Goal: Task Accomplishment & Management: Complete application form

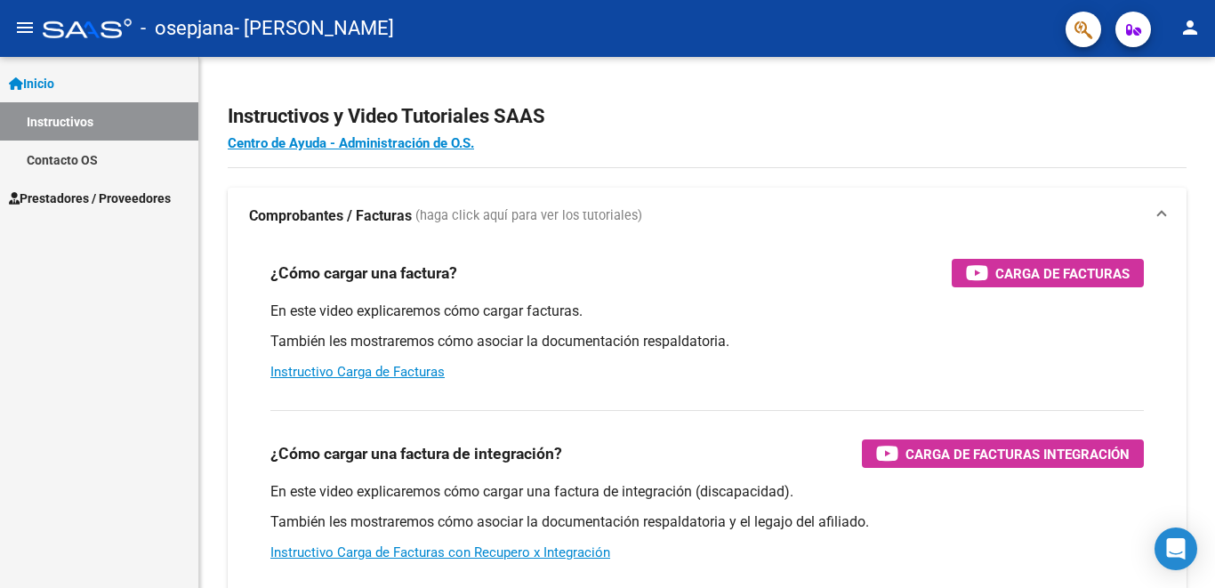
click at [77, 196] on span "Prestadores / Proveedores" at bounding box center [90, 199] width 162 height 20
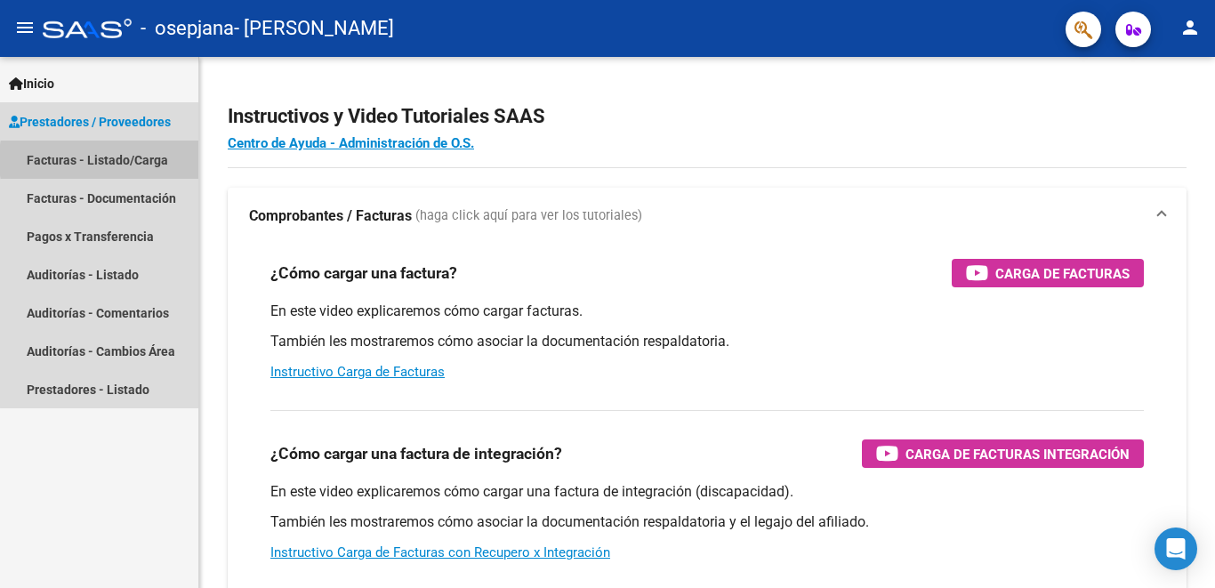
click at [149, 160] on link "Facturas - Listado/Carga" at bounding box center [99, 160] width 198 height 38
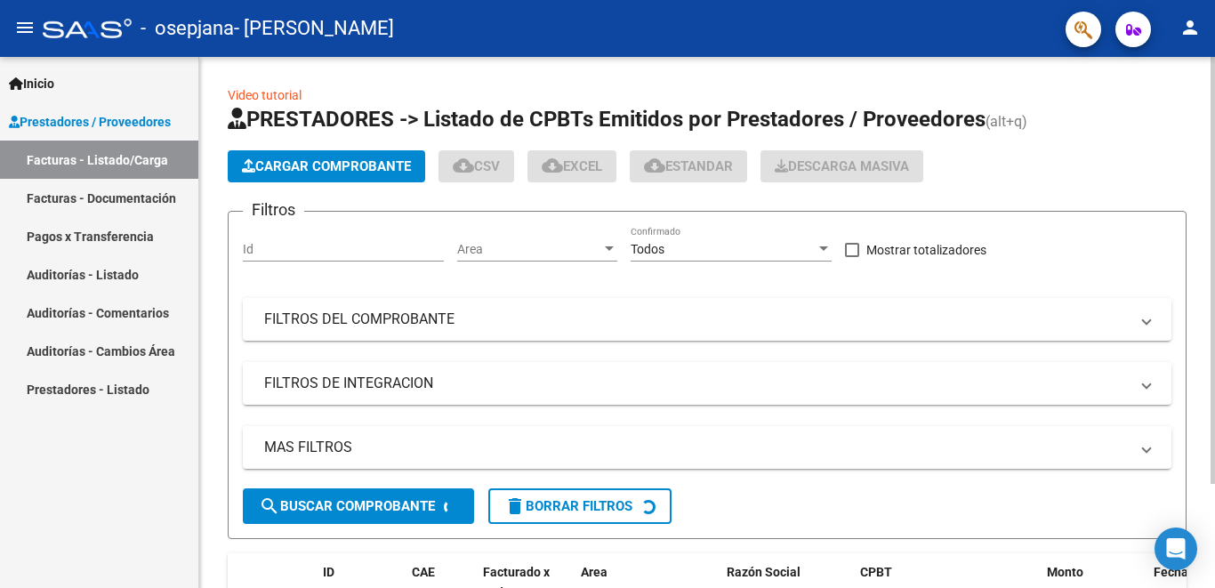
click at [402, 166] on span "Cargar Comprobante" at bounding box center [326, 166] width 169 height 16
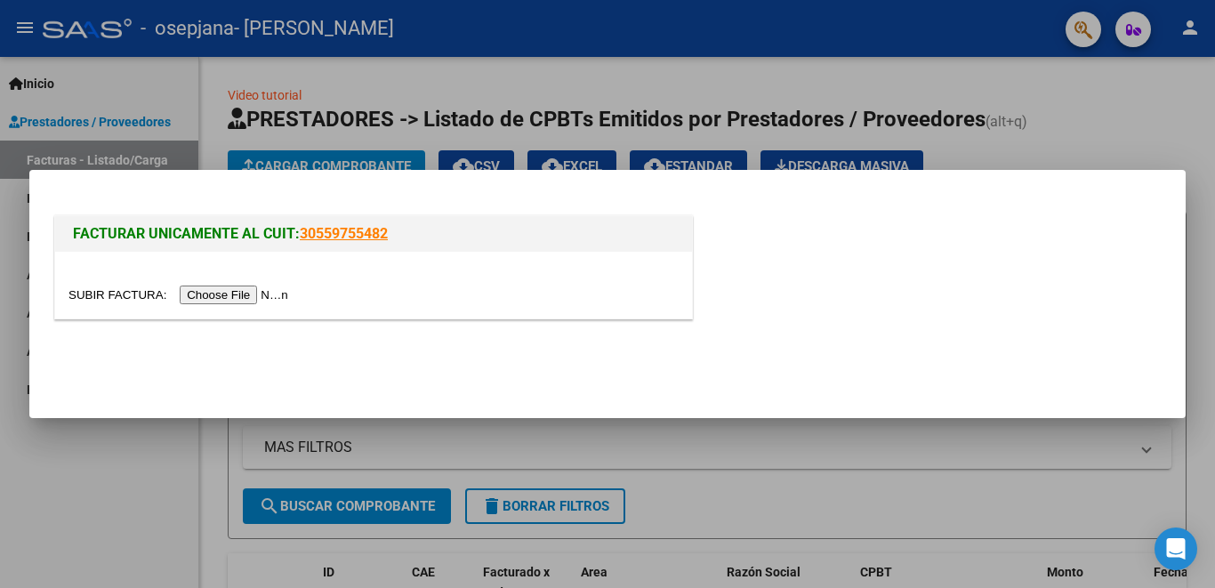
click at [269, 291] on input "file" at bounding box center [180, 295] width 225 height 19
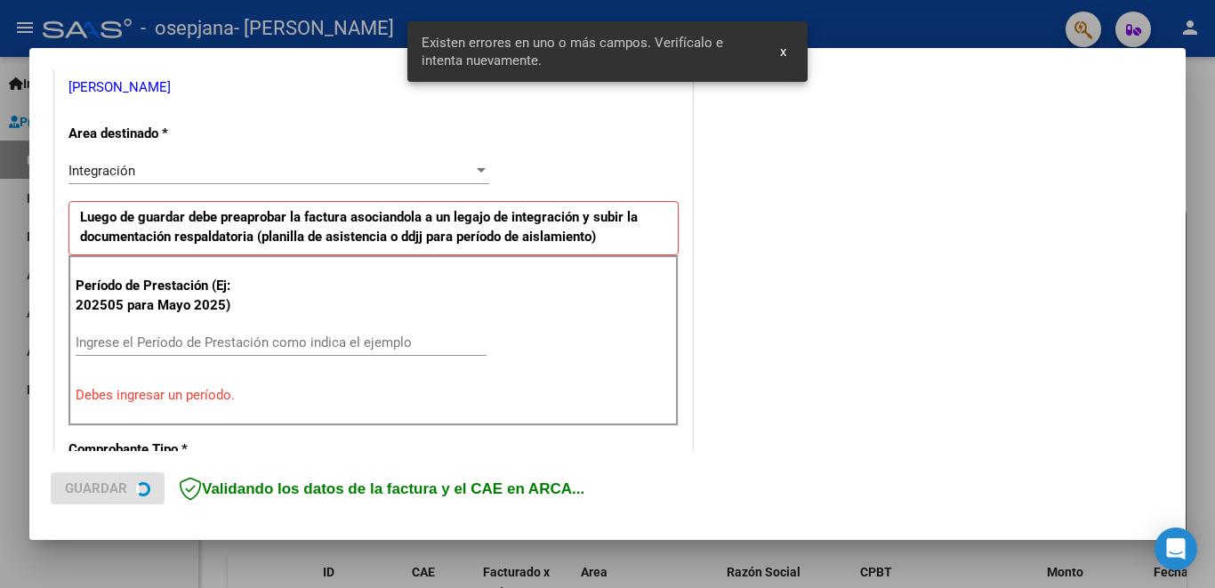
scroll to position [395, 0]
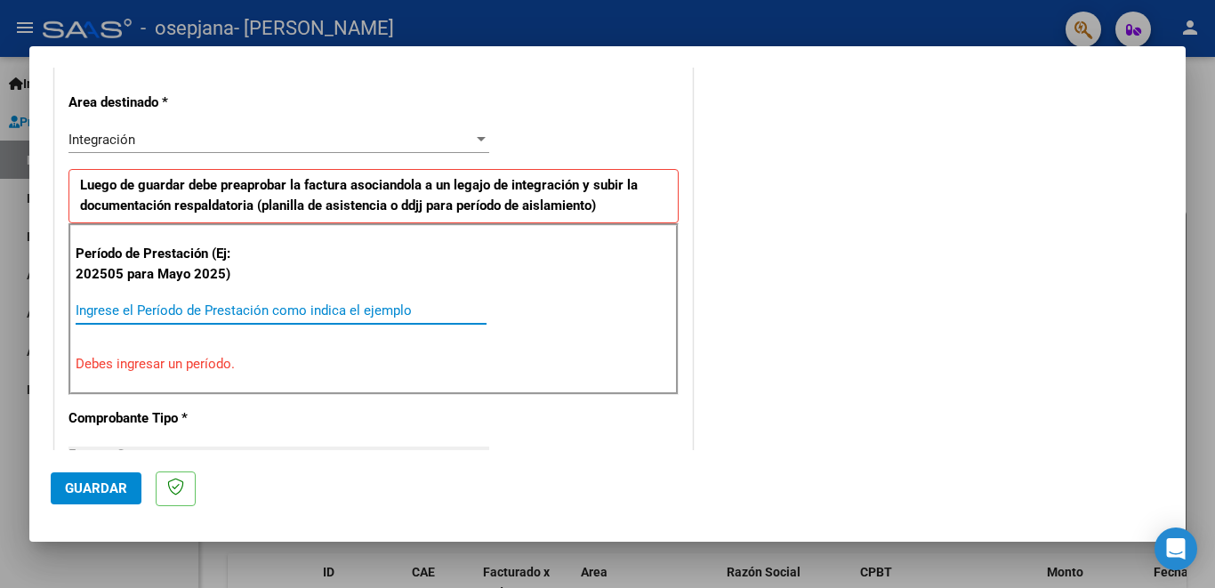
click at [102, 310] on input "Ingrese el Período de Prestación como indica el ejemplo" at bounding box center [281, 310] width 411 height 16
type input "082025"
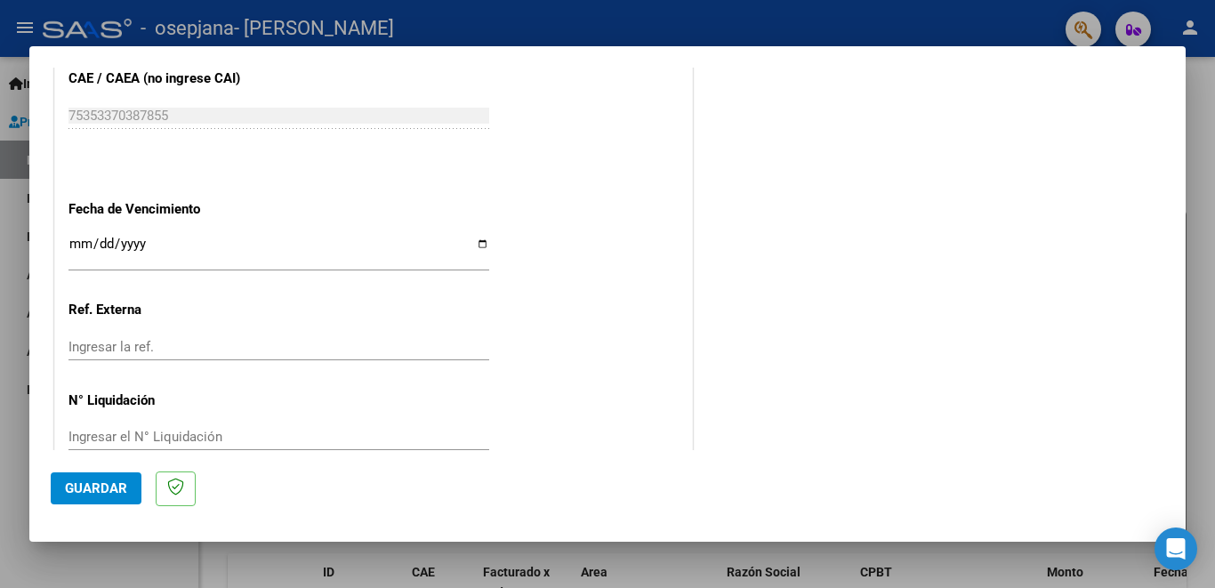
scroll to position [1208, 0]
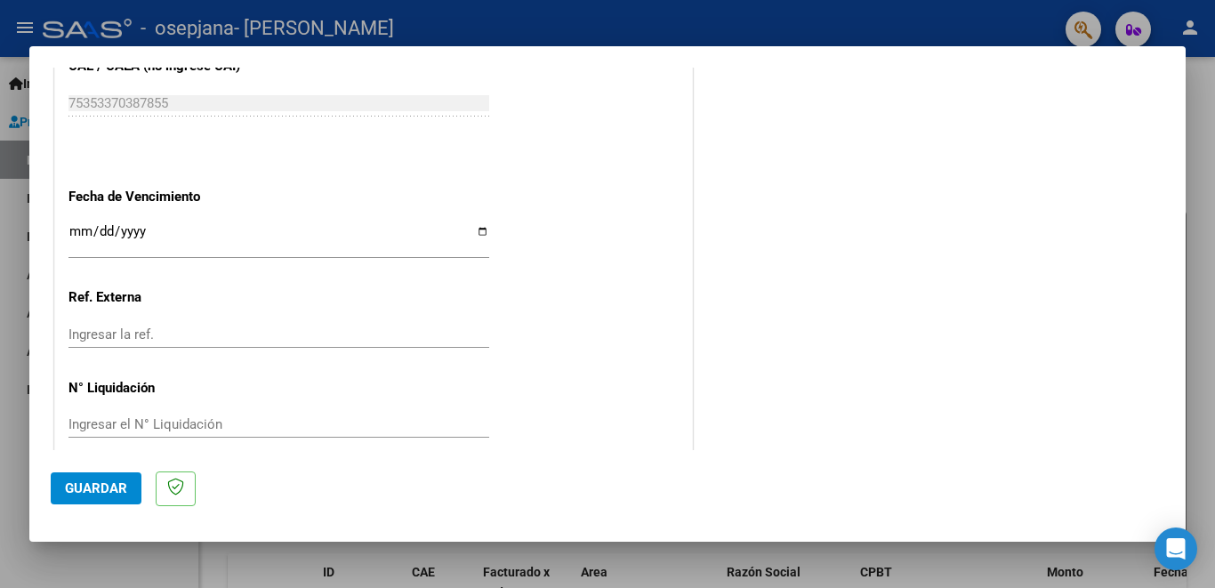
click at [473, 225] on input "Ingresar la fecha" at bounding box center [278, 238] width 421 height 28
type input "2025-09-11"
click at [110, 498] on button "Guardar" at bounding box center [96, 488] width 91 height 32
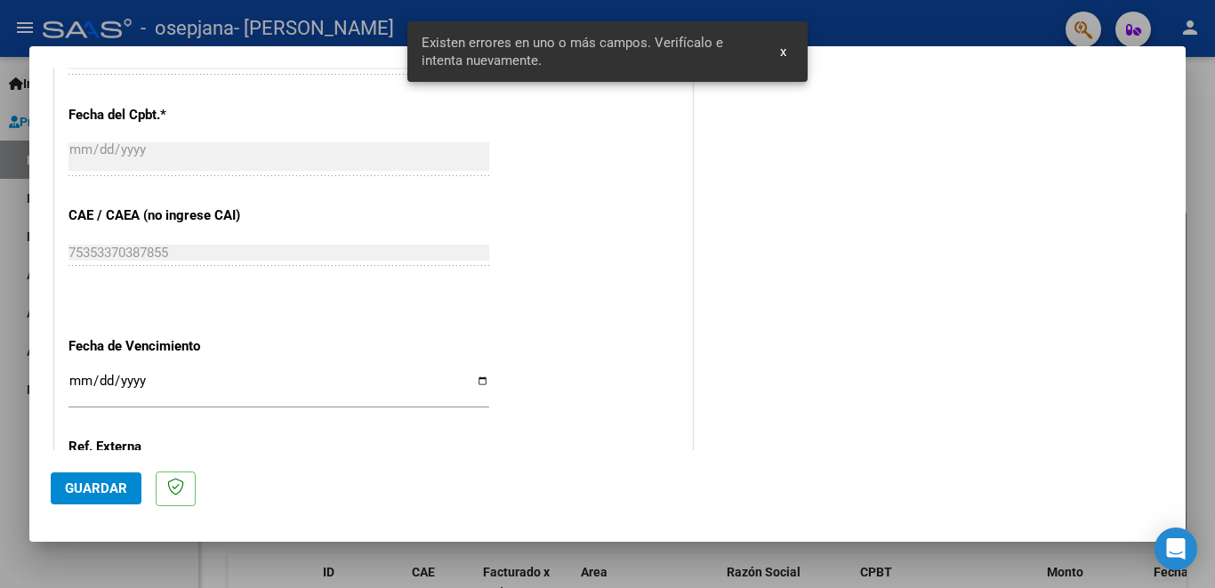
scroll to position [429, 0]
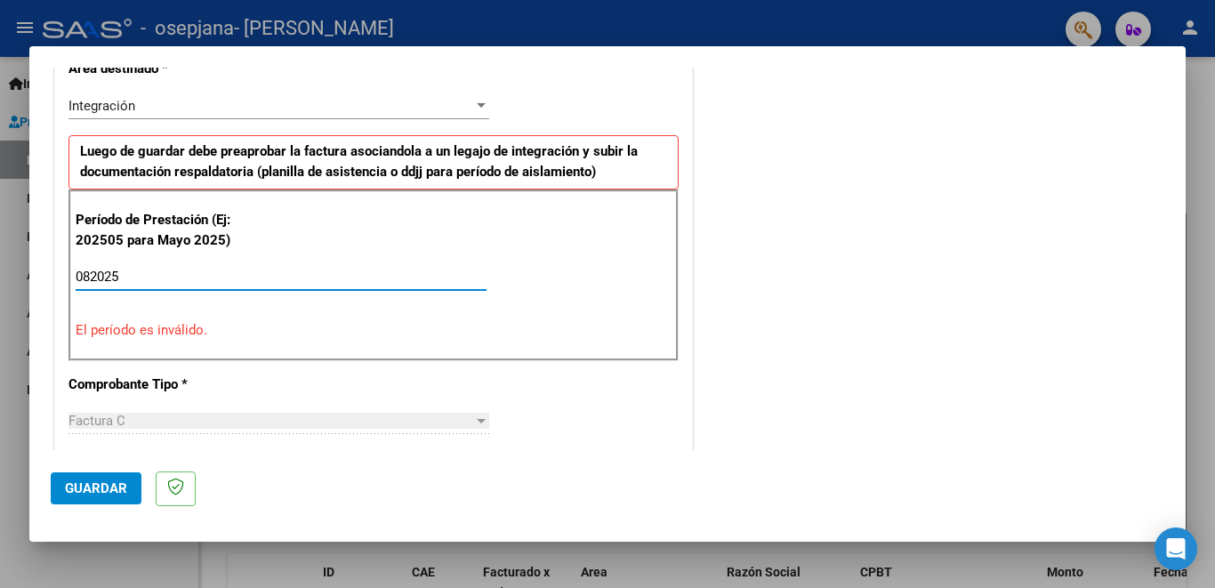
drag, startPoint x: 125, startPoint y: 274, endPoint x: 71, endPoint y: 274, distance: 54.3
click at [71, 274] on div "Período de Prestación (Ej: 202505 para Mayo 2025) 082025 Ingrese el Período de …" at bounding box center [373, 274] width 610 height 171
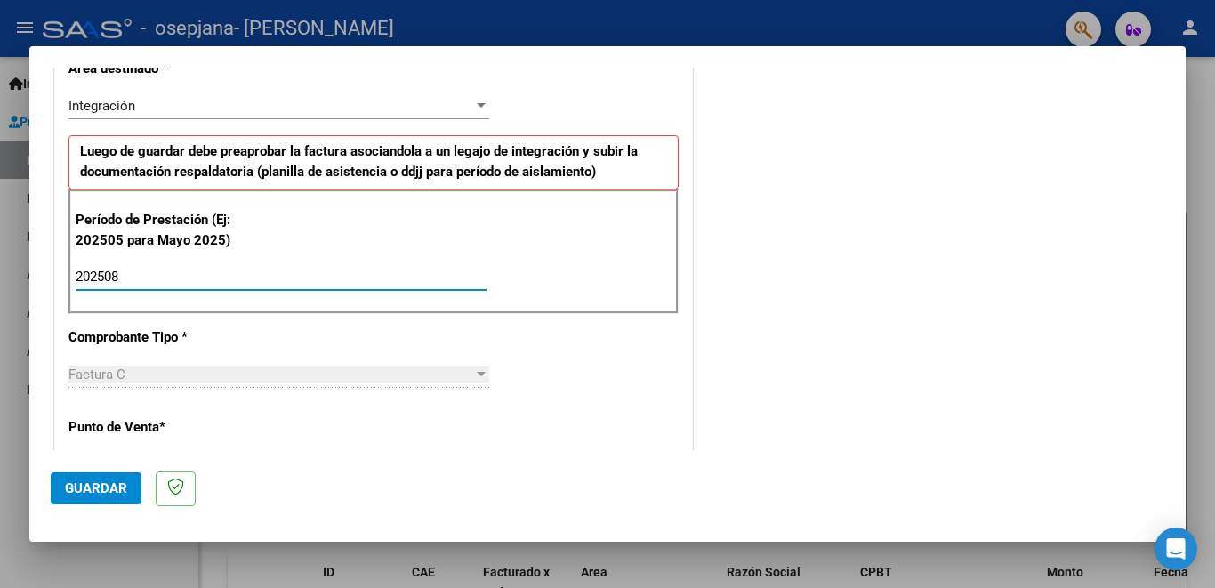
type input "202508"
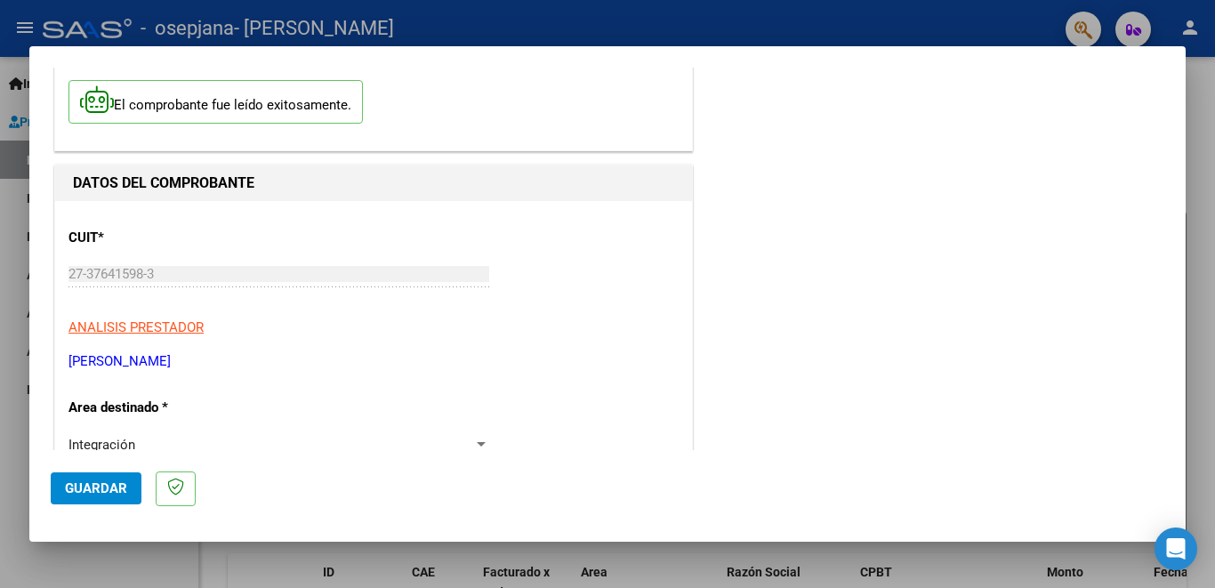
scroll to position [66, 0]
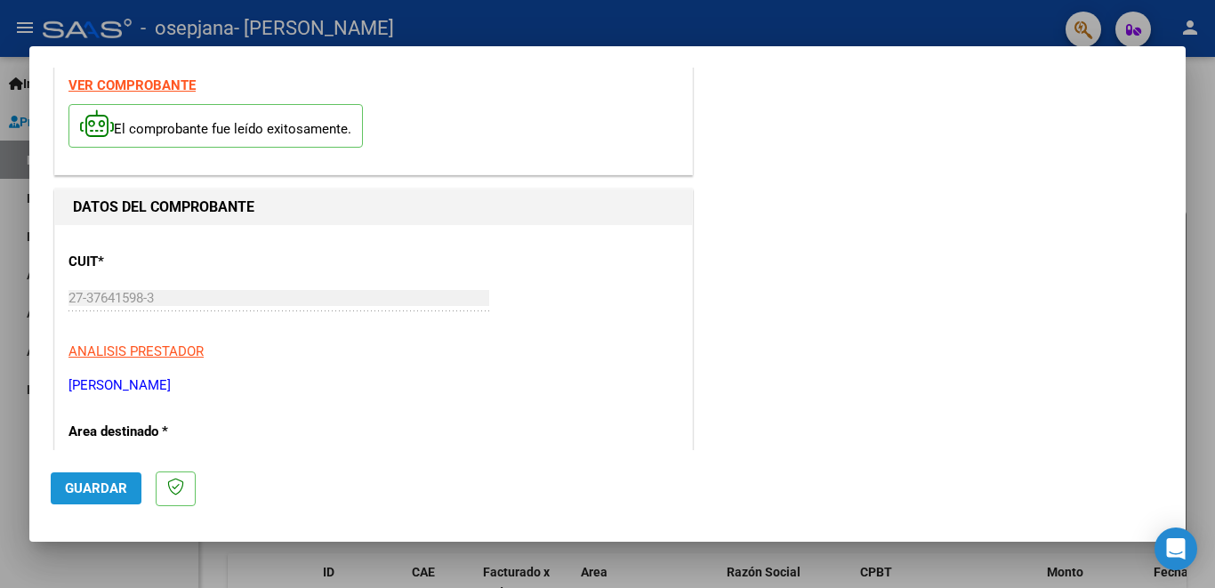
click at [86, 484] on span "Guardar" at bounding box center [96, 488] width 62 height 16
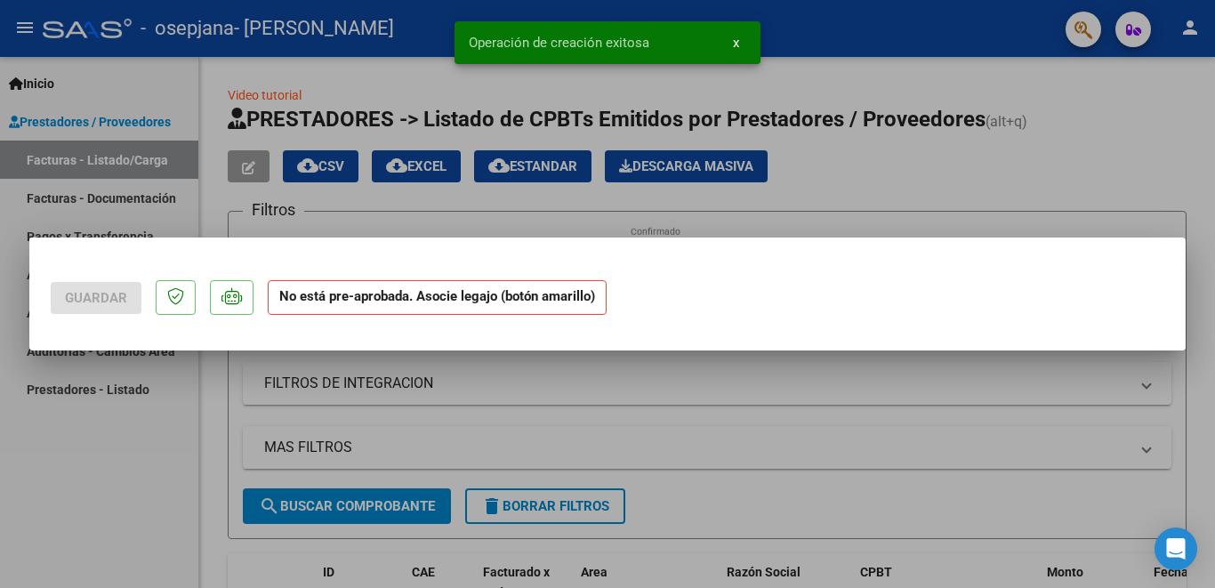
scroll to position [0, 0]
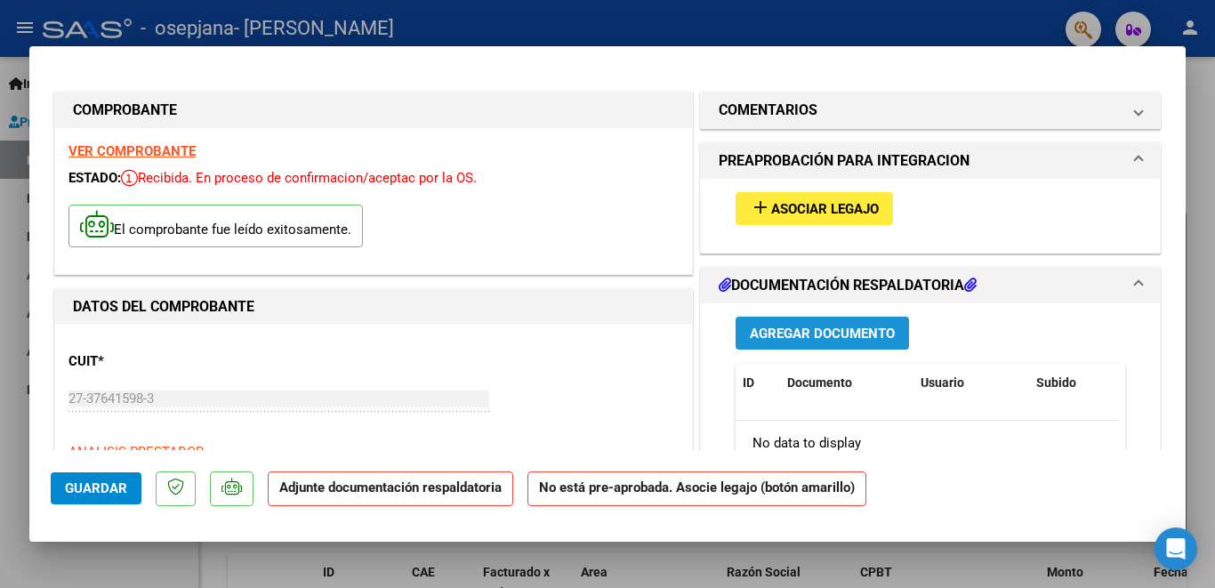
click at [786, 340] on span "Agregar Documento" at bounding box center [822, 334] width 145 height 16
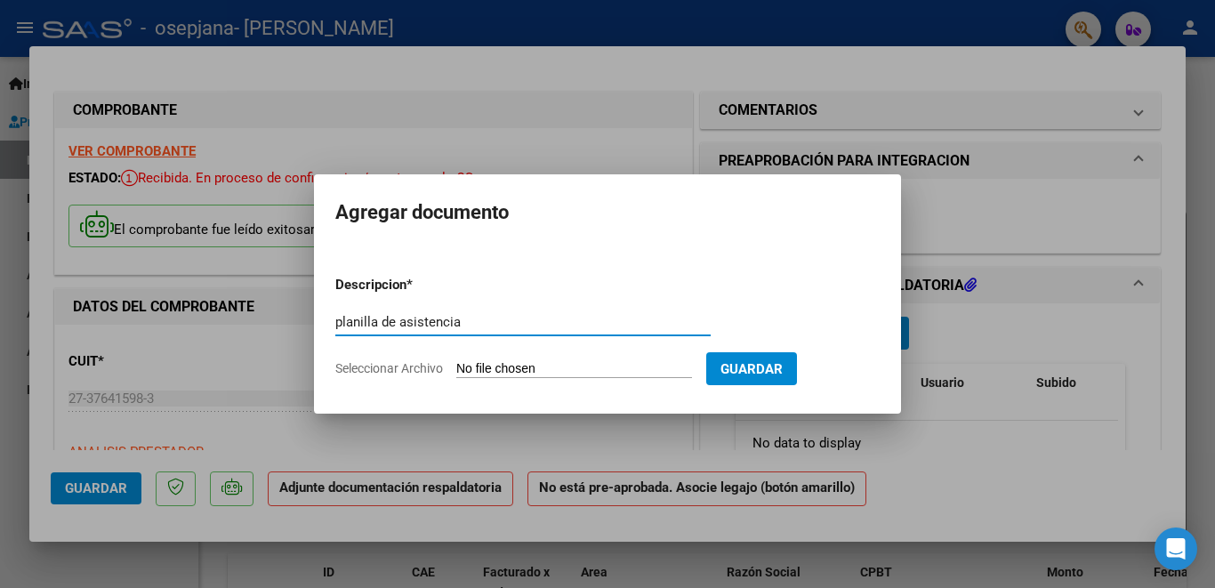
type input "planilla de asistencia"
click at [536, 374] on input "Seleccionar Archivo" at bounding box center [574, 369] width 236 height 17
type input "C:\fakepath\asistencia florentin agosto 2025.pdf"
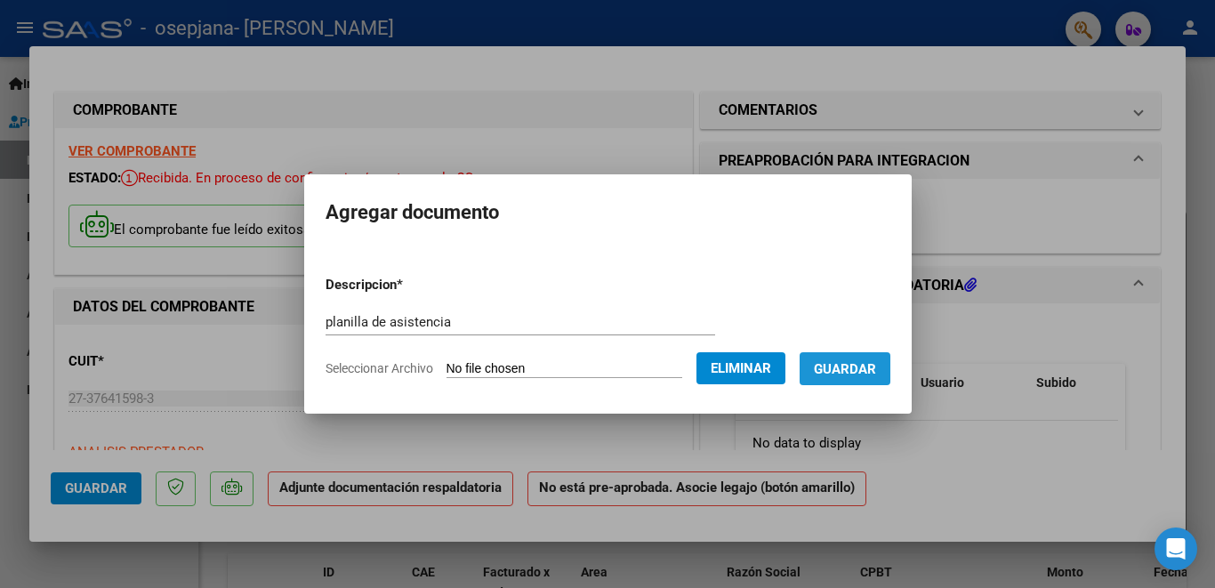
click at [851, 364] on span "Guardar" at bounding box center [845, 369] width 62 height 16
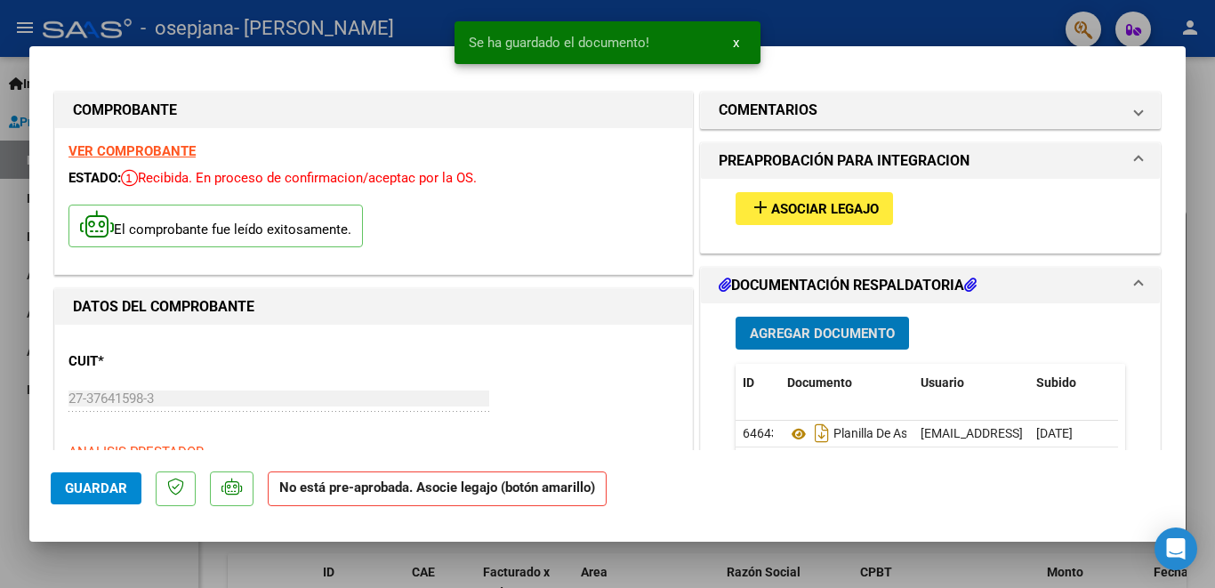
click at [1202, 101] on div at bounding box center [607, 294] width 1215 height 588
type input "$ 0,00"
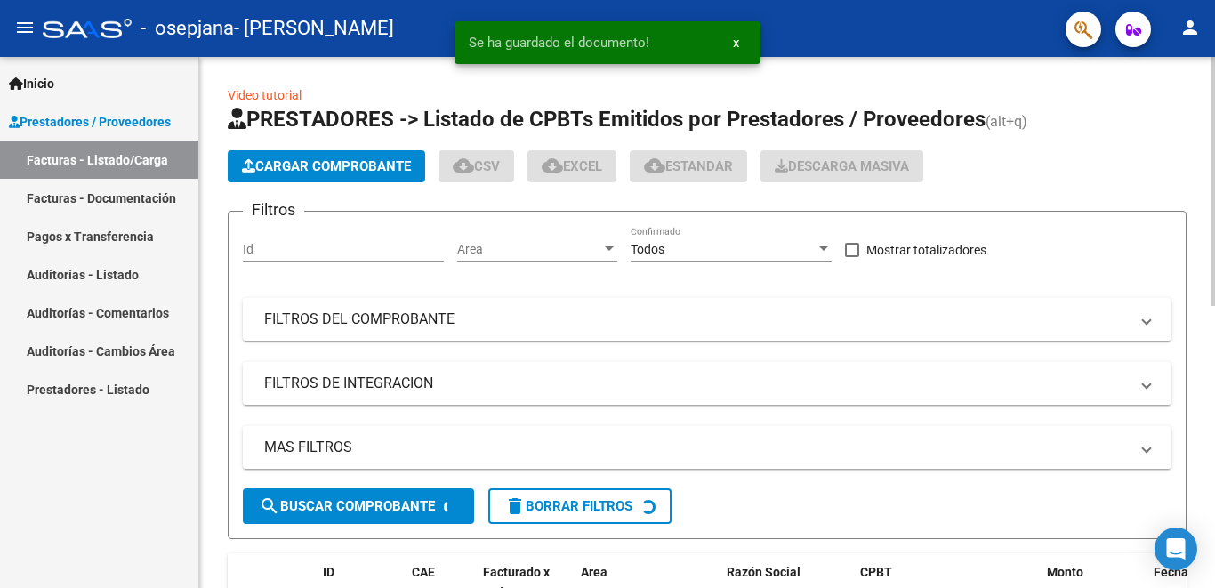
click at [1213, 286] on div at bounding box center [1213, 181] width 4 height 249
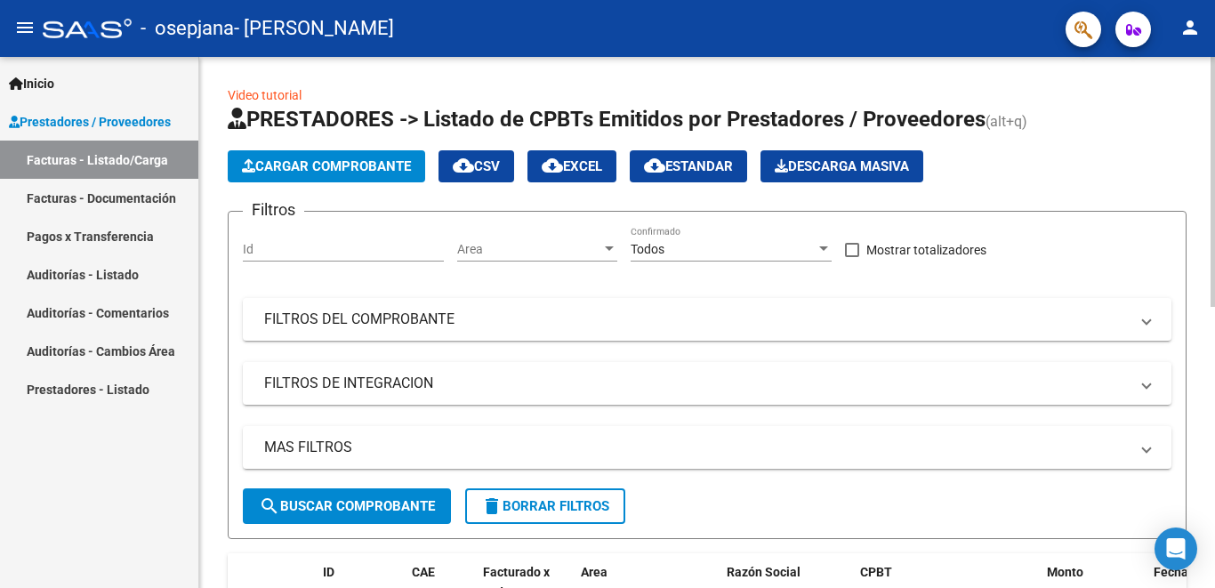
click at [1214, 294] on div at bounding box center [1213, 182] width 4 height 250
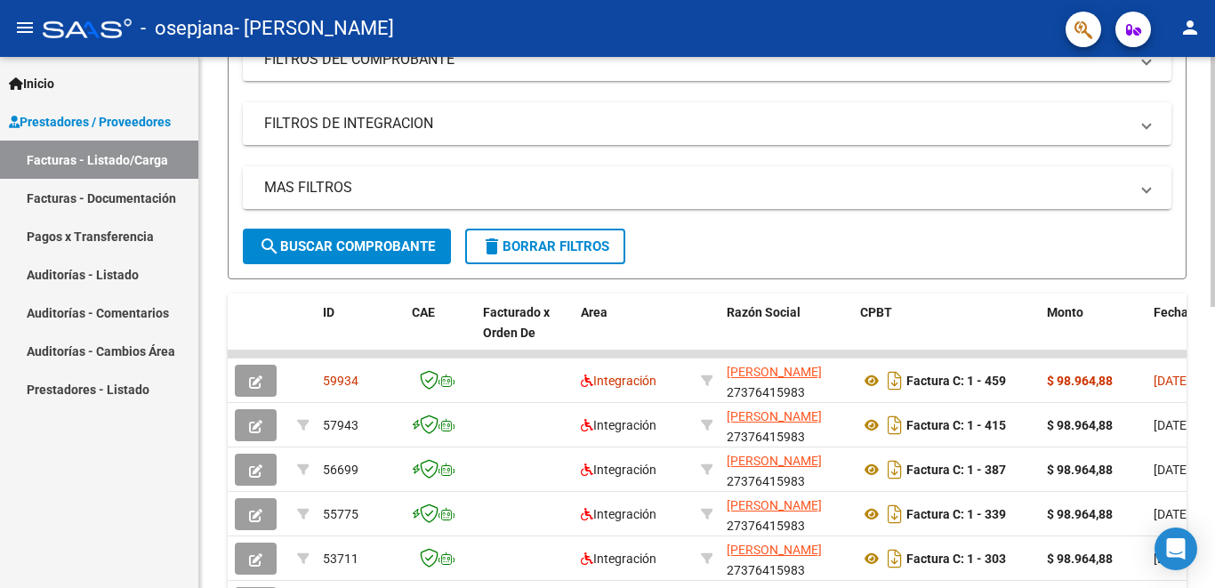
scroll to position [388, 0]
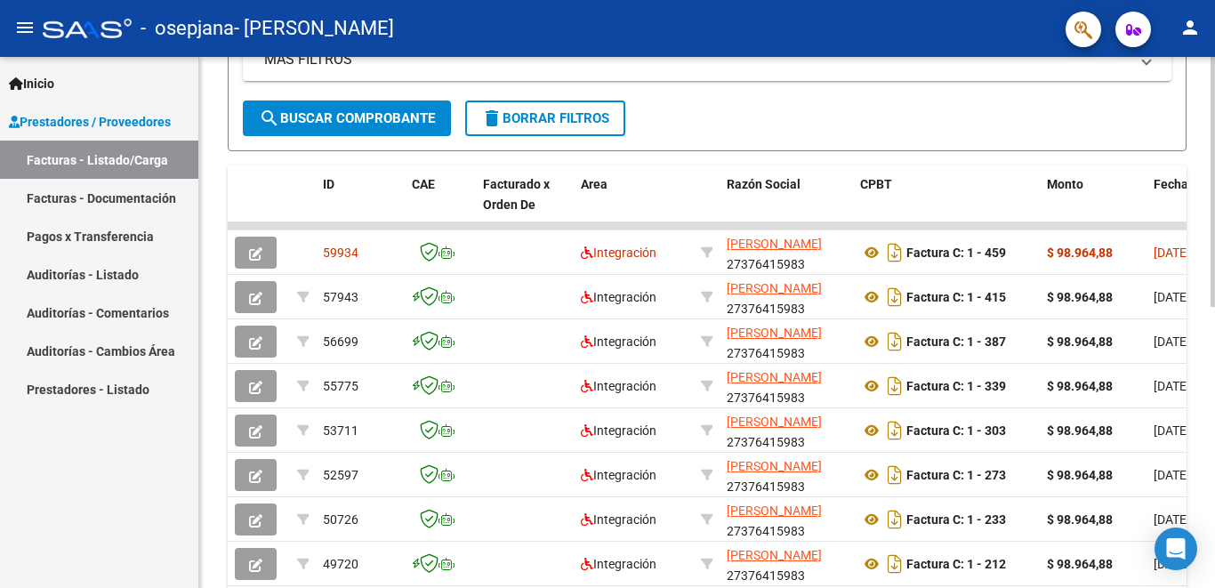
click at [1214, 381] on div at bounding box center [1213, 370] width 4 height 250
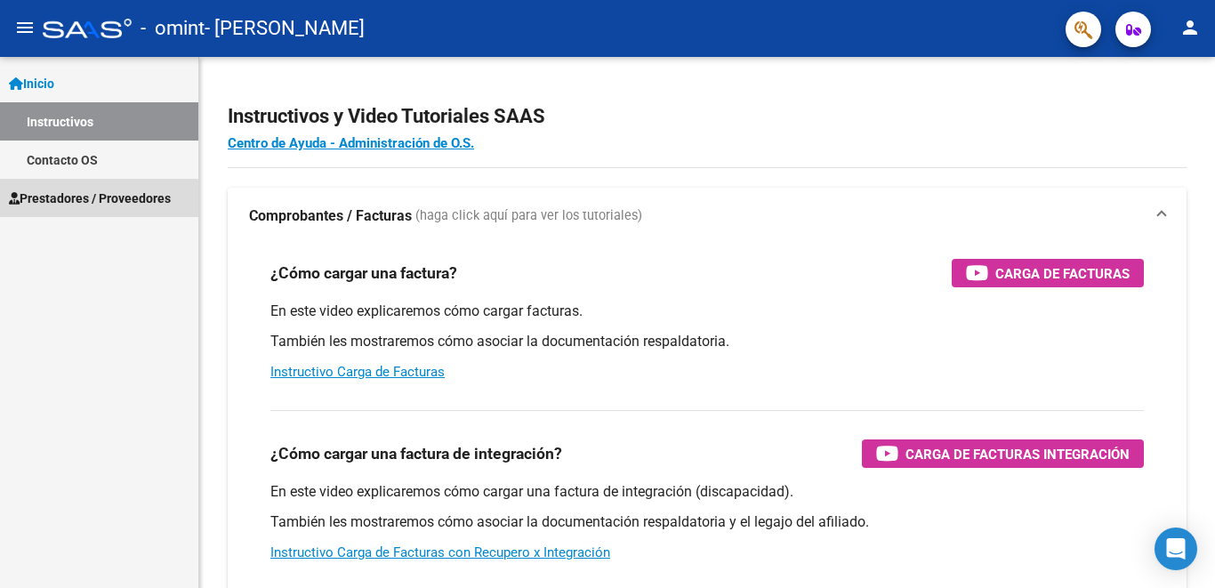
click at [86, 205] on span "Prestadores / Proveedores" at bounding box center [90, 199] width 162 height 20
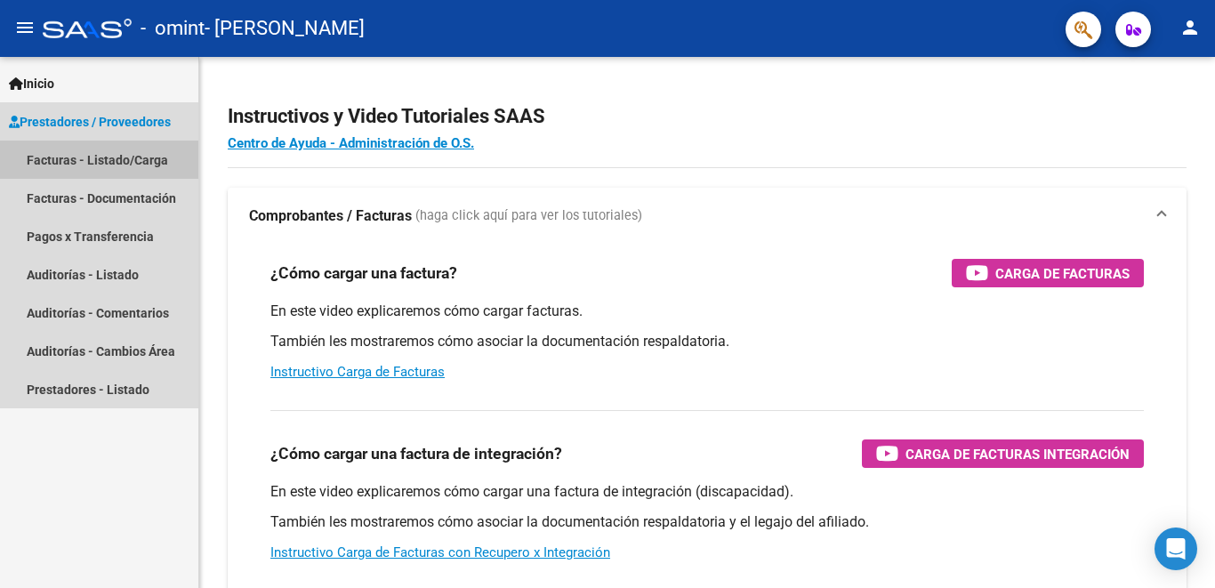
click at [135, 161] on link "Facturas - Listado/Carga" at bounding box center [99, 160] width 198 height 38
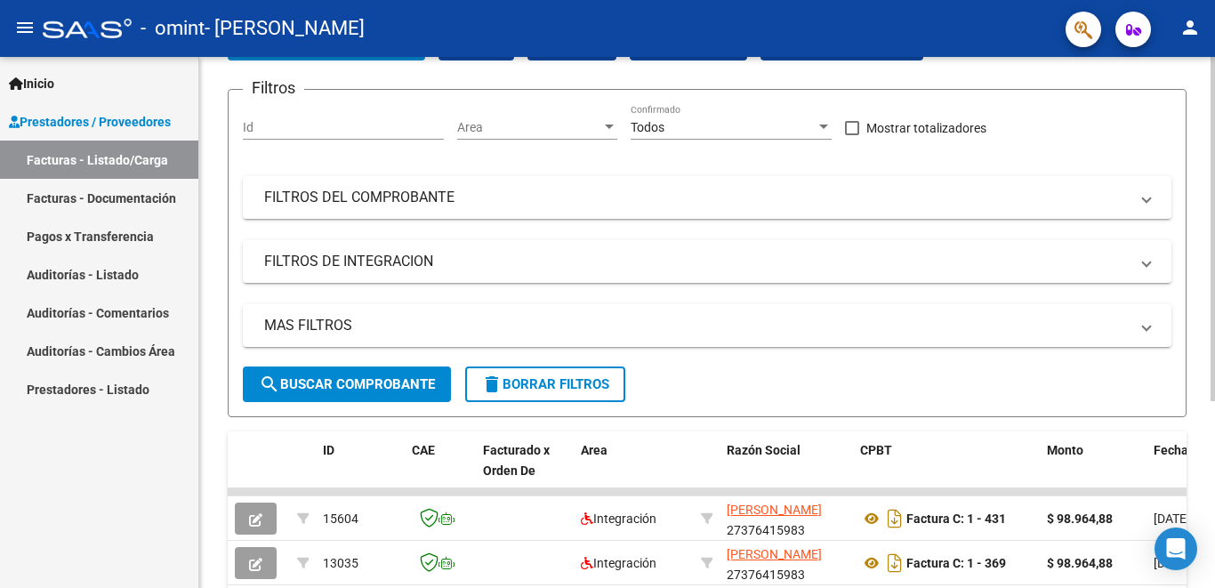
scroll to position [171, 0]
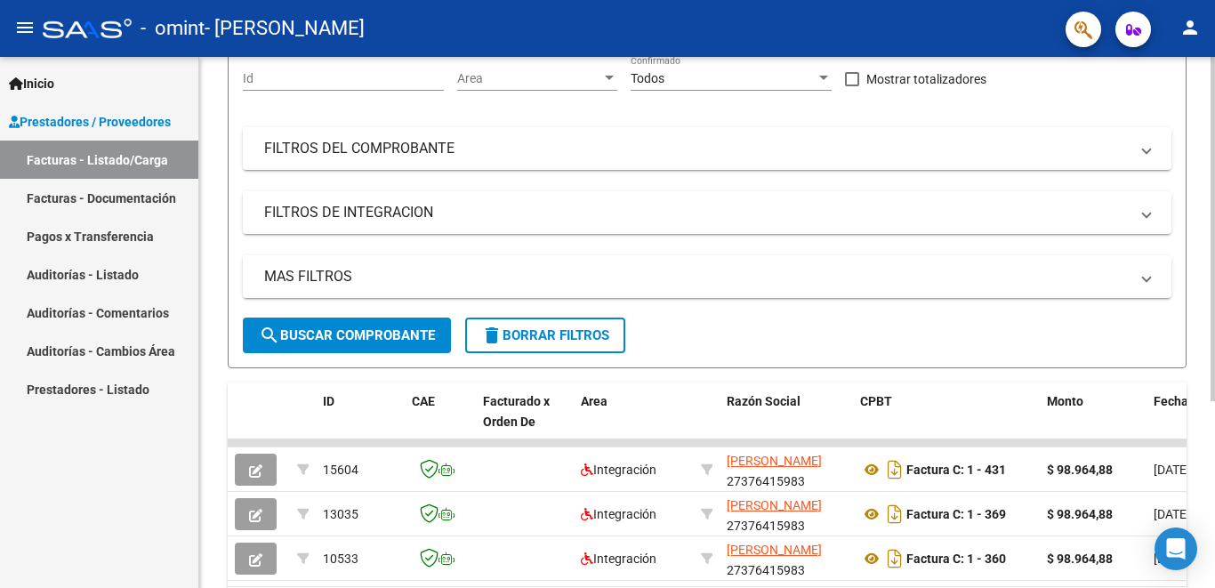
click at [1199, 289] on div at bounding box center [1213, 346] width 4 height 344
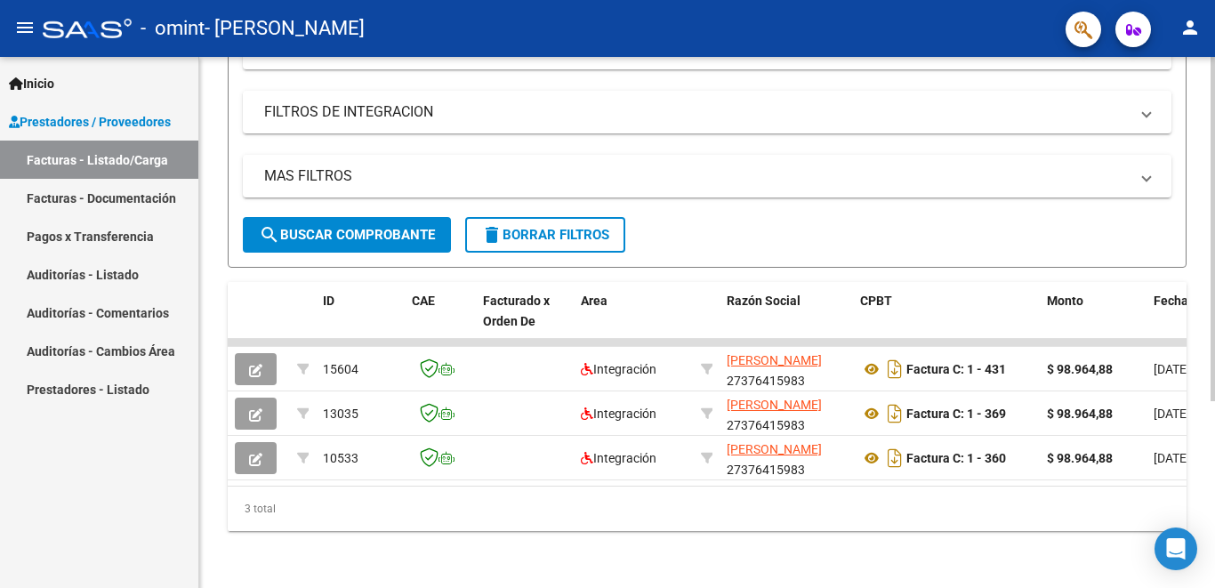
click at [1199, 533] on div at bounding box center [1213, 322] width 4 height 531
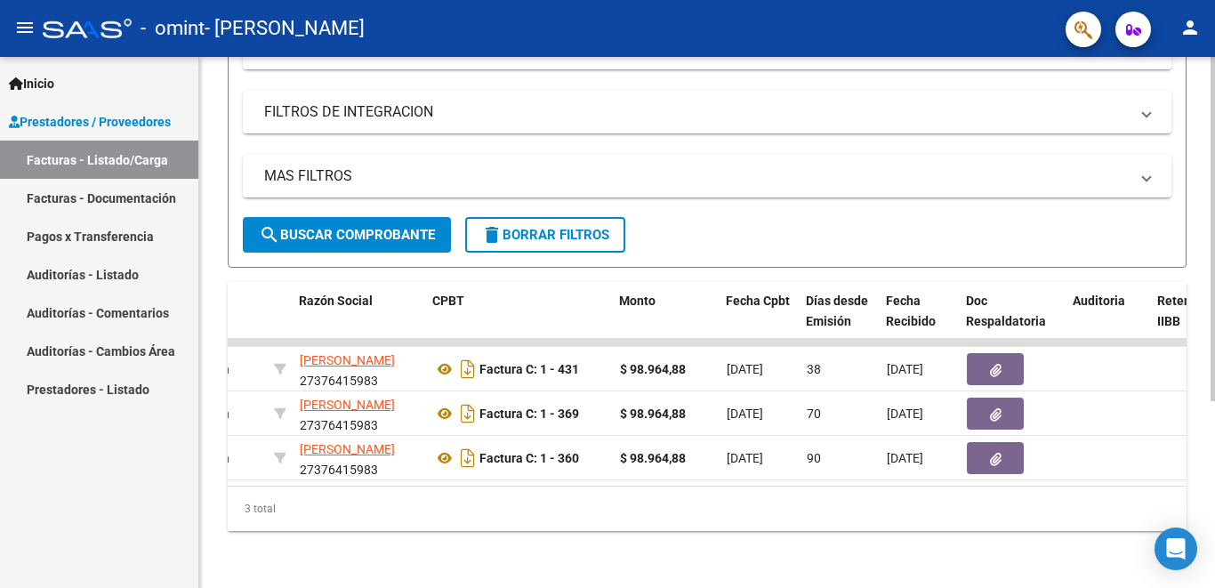
scroll to position [0, 463]
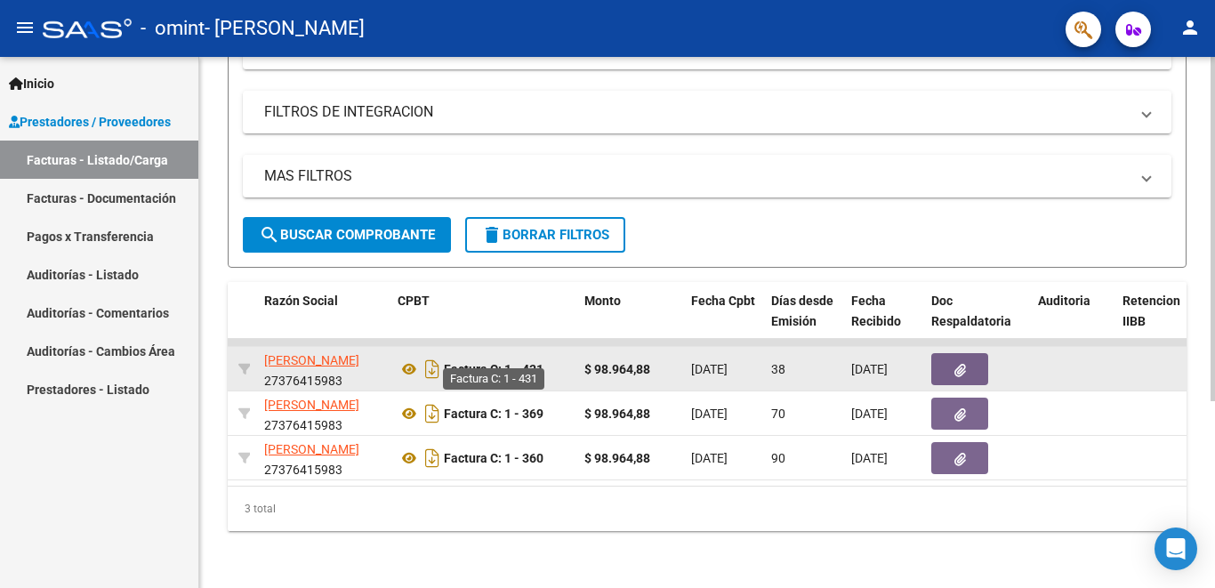
click at [541, 362] on strong "Factura C: 1 - 431" at bounding box center [494, 369] width 100 height 14
click at [673, 359] on div "$ 98.964,88" at bounding box center [630, 369] width 93 height 20
click at [973, 353] on button "button" at bounding box center [959, 369] width 57 height 32
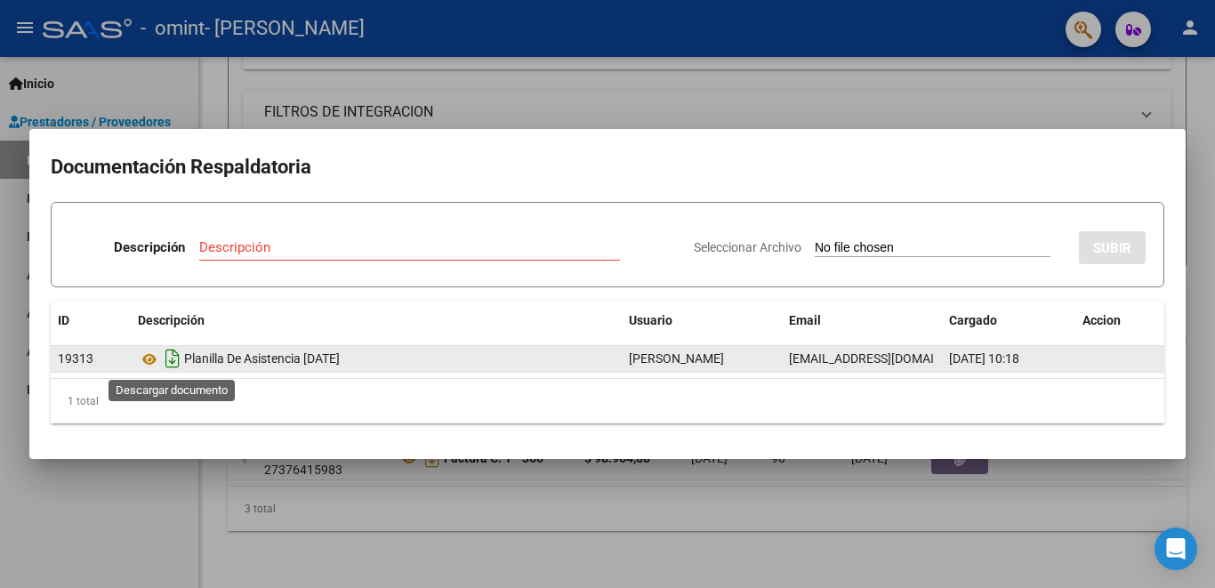
click at [173, 358] on icon "Descargar documento" at bounding box center [172, 358] width 23 height 28
click at [783, 92] on div at bounding box center [607, 294] width 1215 height 588
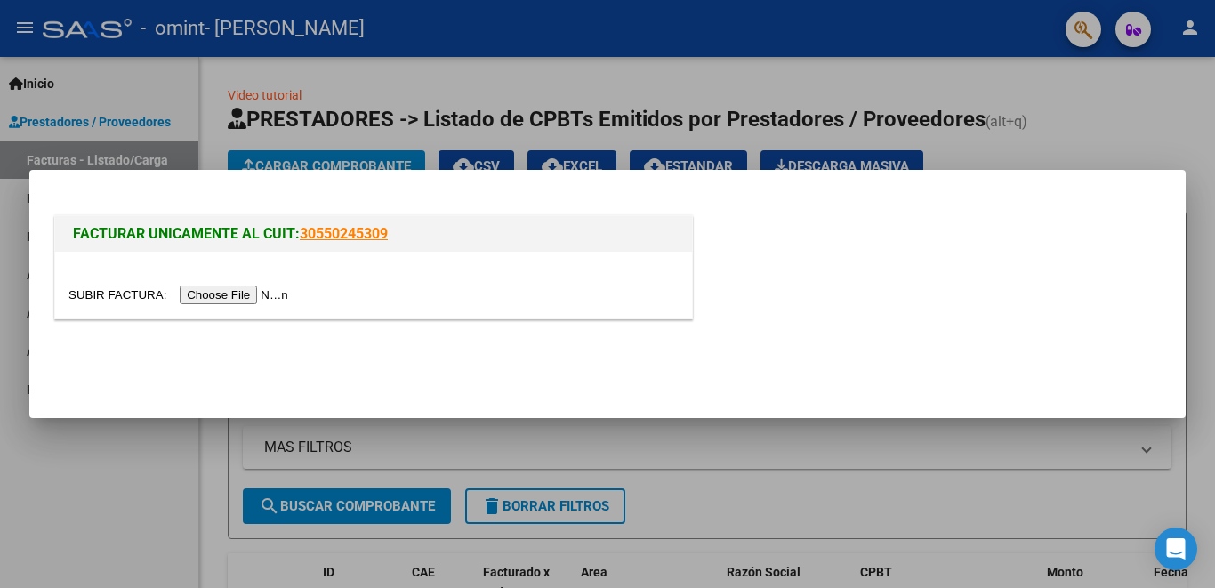
click at [257, 298] on input "file" at bounding box center [180, 295] width 225 height 19
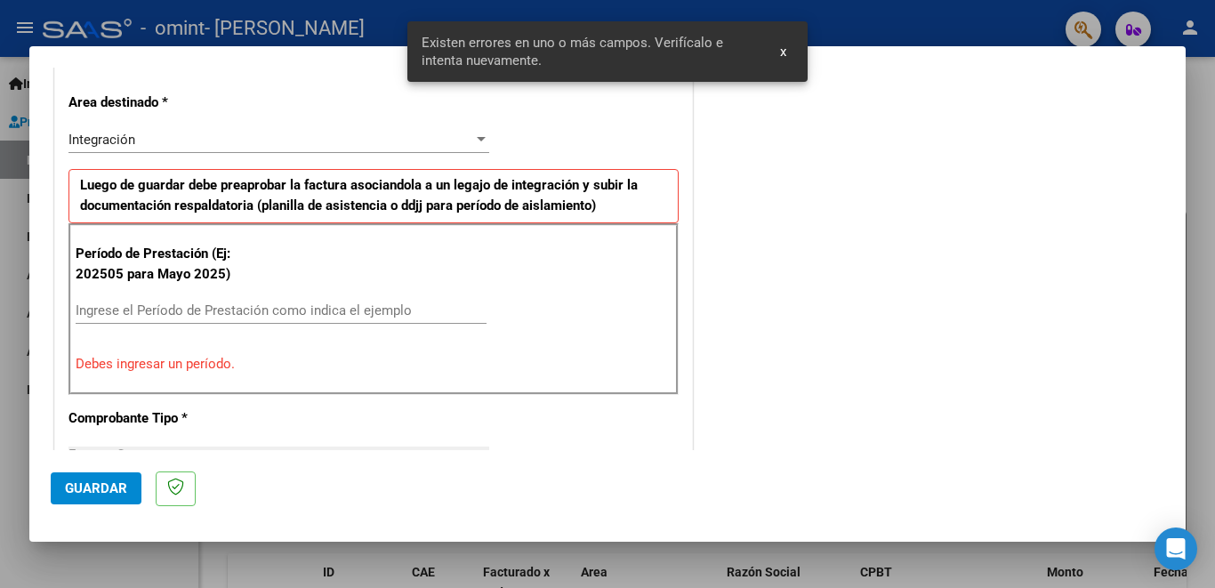
scroll to position [429, 0]
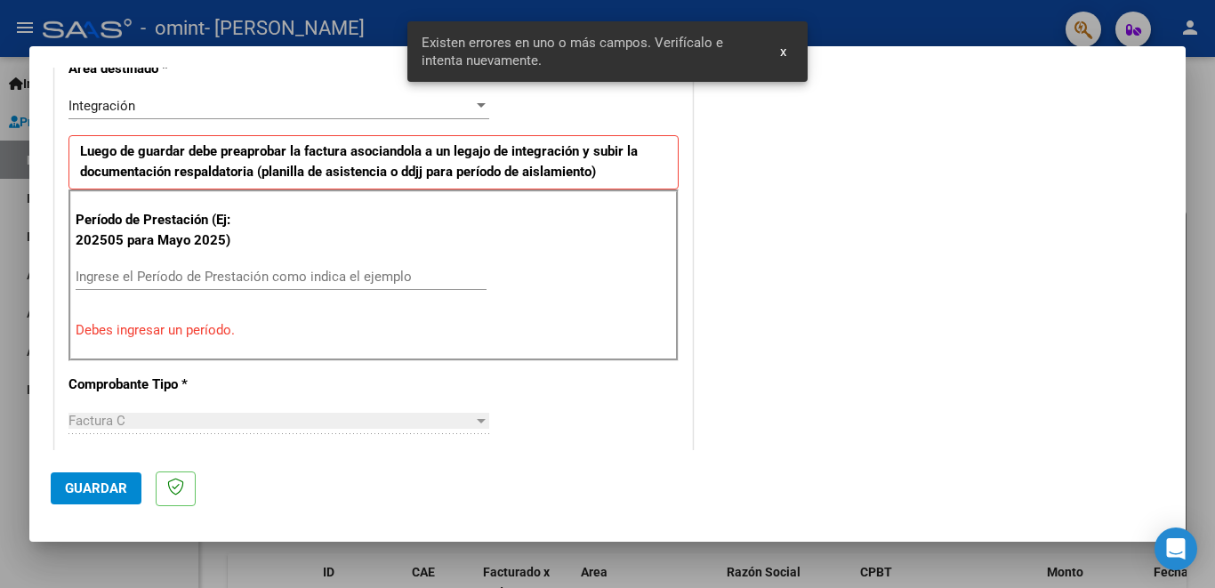
click at [230, 280] on input "Ingrese el Período de Prestación como indica el ejemplo" at bounding box center [281, 277] width 411 height 16
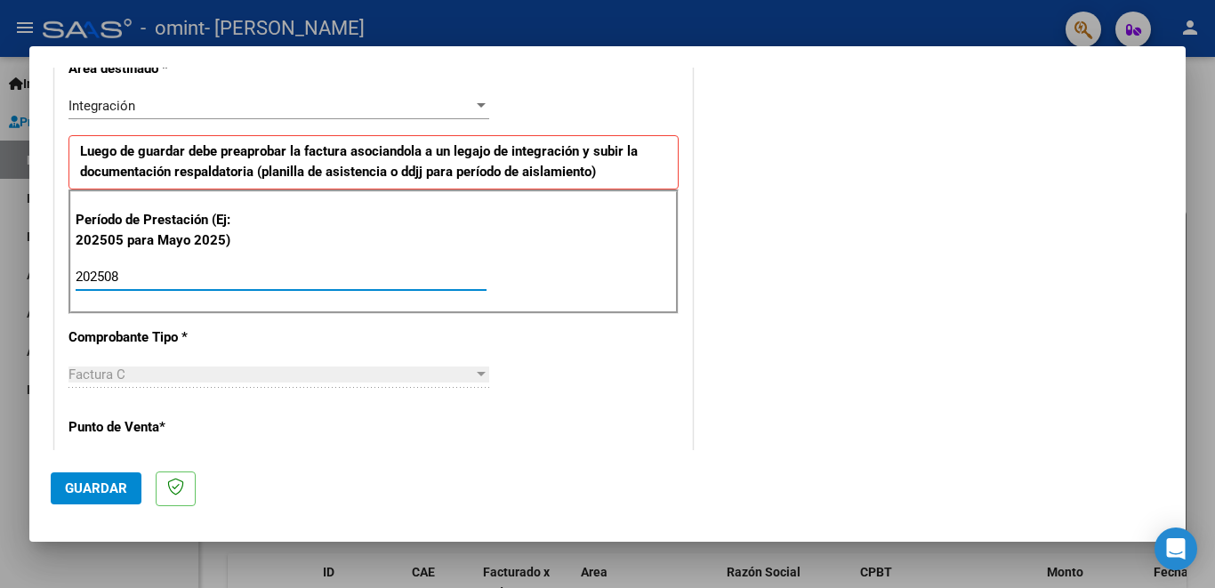
type input "202508"
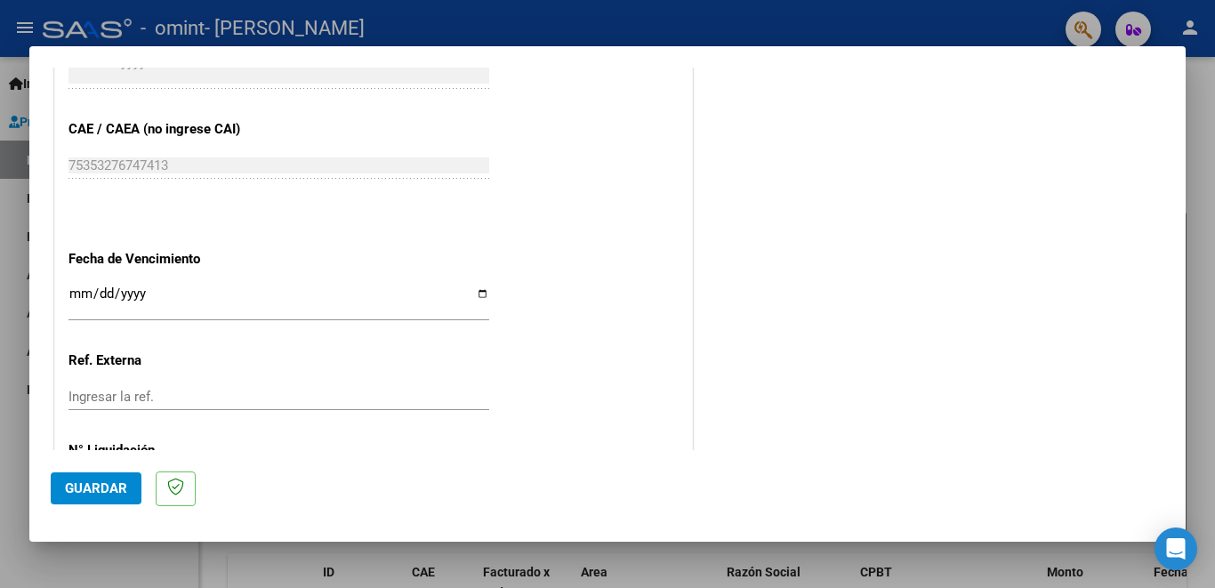
scroll to position [1107, 0]
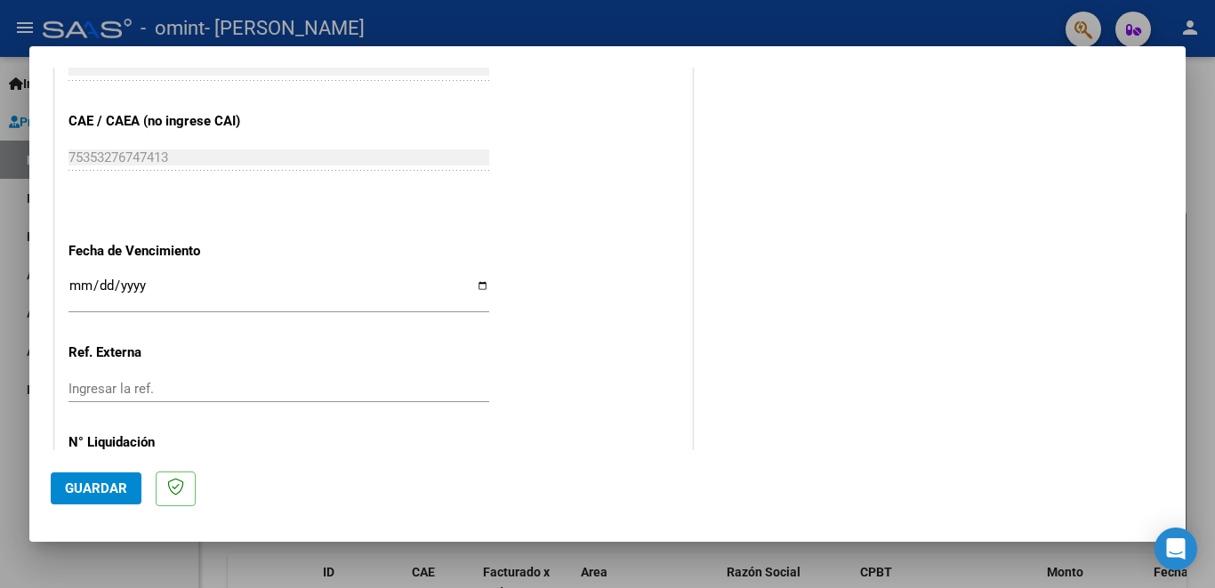
click at [478, 278] on input "Ingresar la fecha" at bounding box center [278, 292] width 421 height 28
type input "[DATE]"
click at [116, 485] on span "Guardar" at bounding box center [96, 488] width 62 height 16
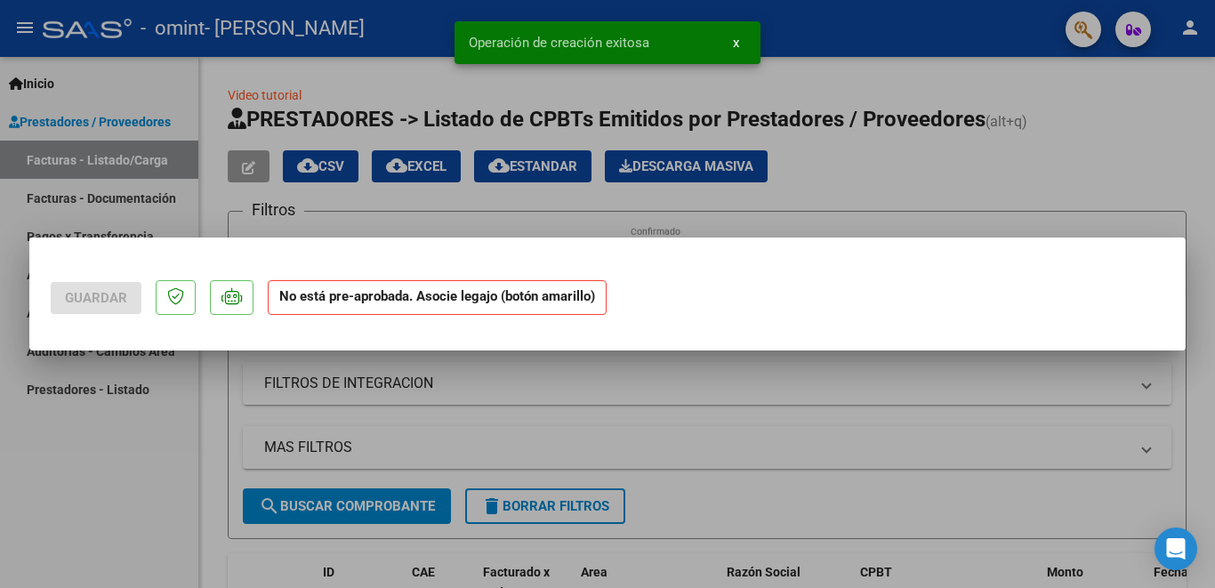
scroll to position [0, 0]
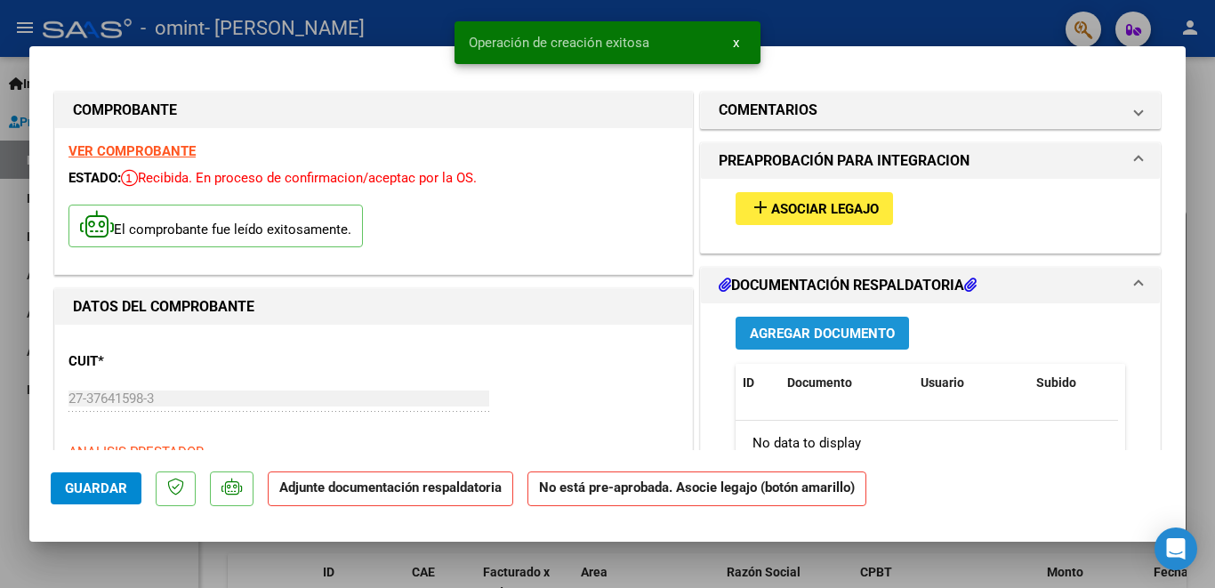
click at [814, 340] on span "Agregar Documento" at bounding box center [822, 334] width 145 height 16
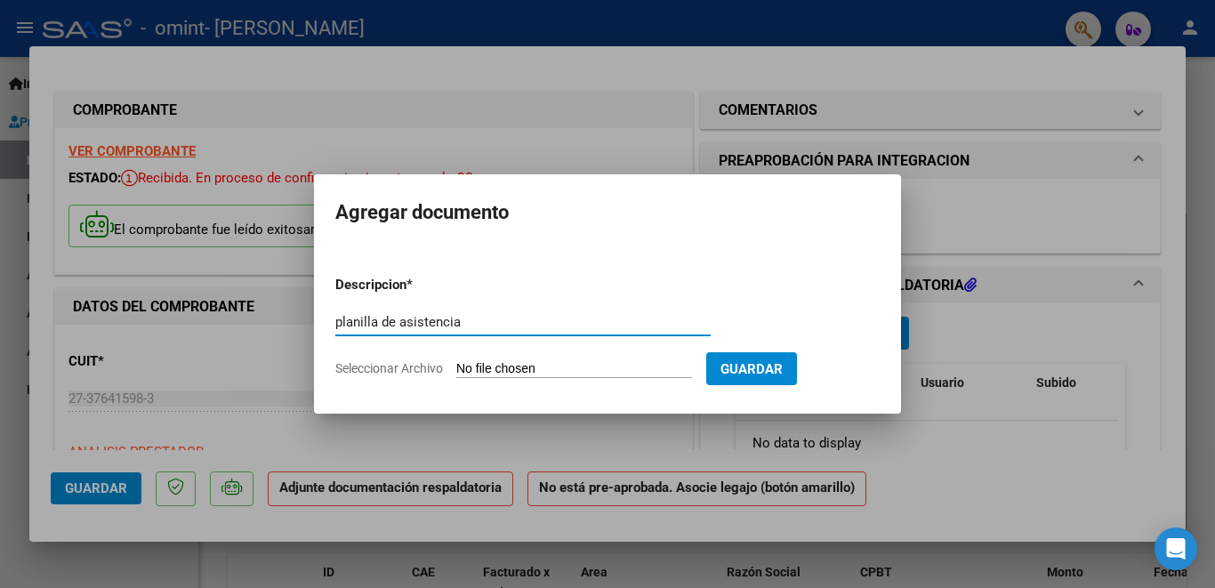
type input "planilla de asistencia"
click at [621, 374] on input "Seleccionar Archivo" at bounding box center [574, 369] width 236 height 17
type input "C:\fakepath\planilla de asistencia OMINT (1).pdf"
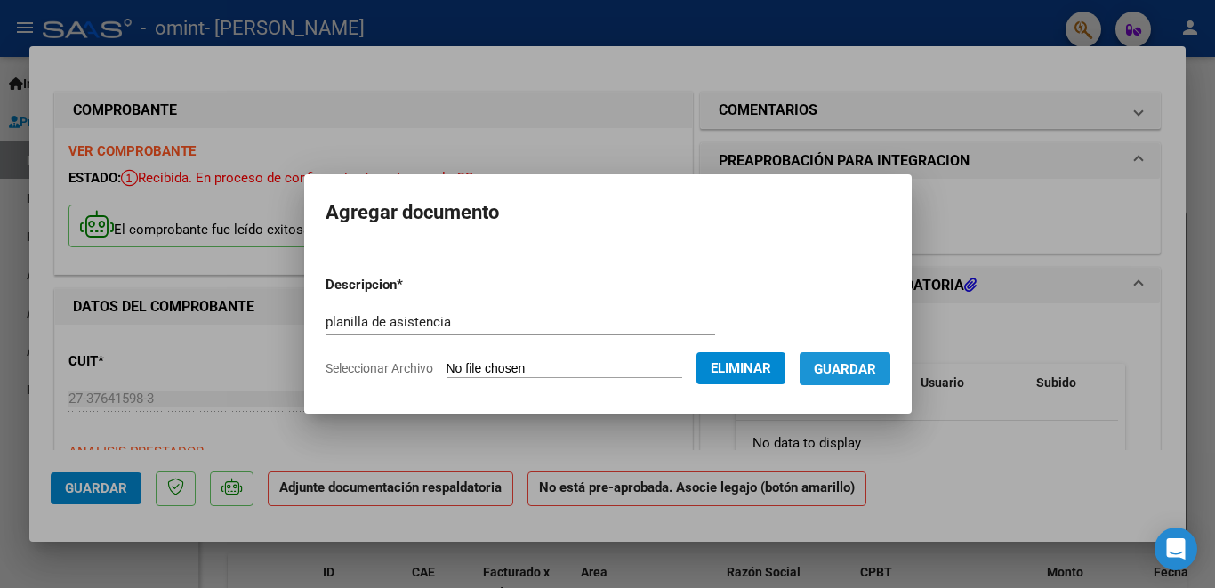
click at [827, 372] on span "Guardar" at bounding box center [845, 369] width 62 height 16
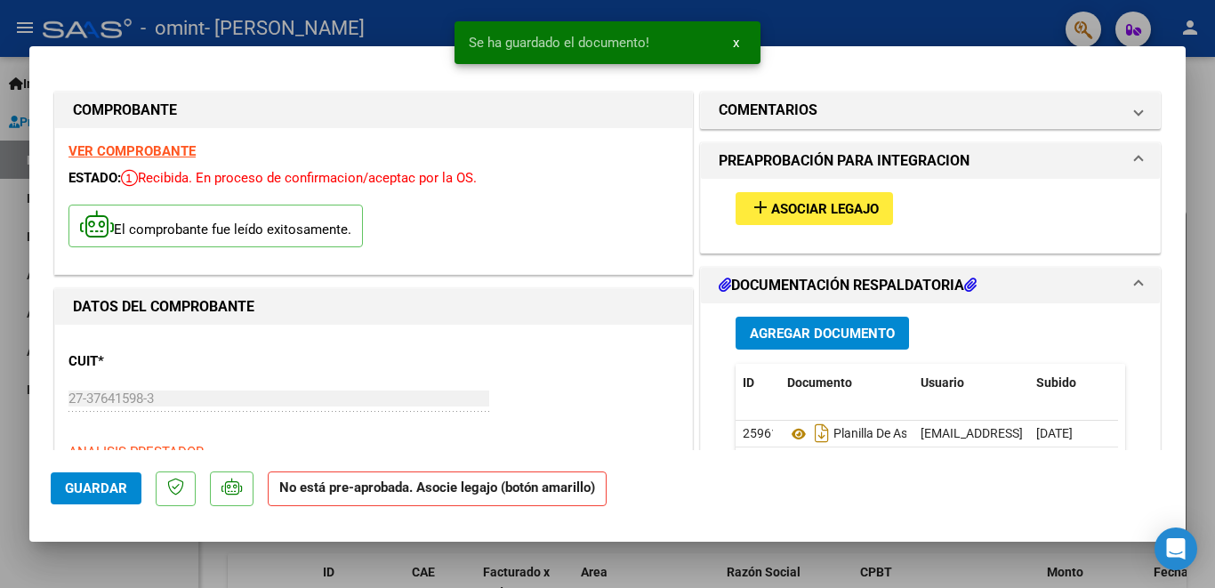
click at [1198, 152] on div at bounding box center [607, 294] width 1215 height 588
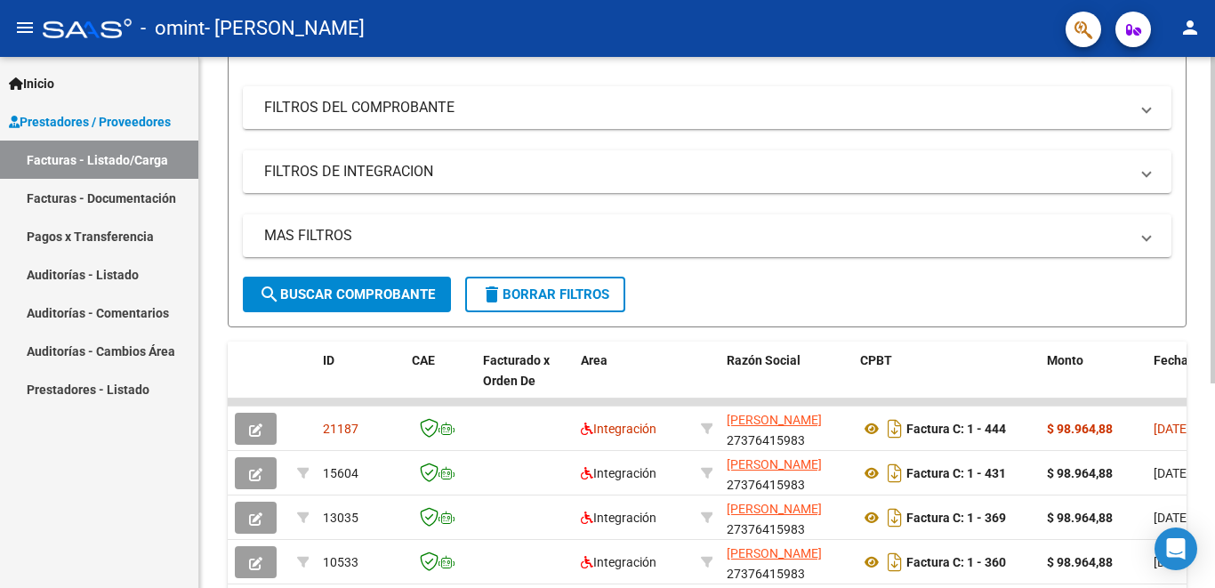
scroll to position [221, 0]
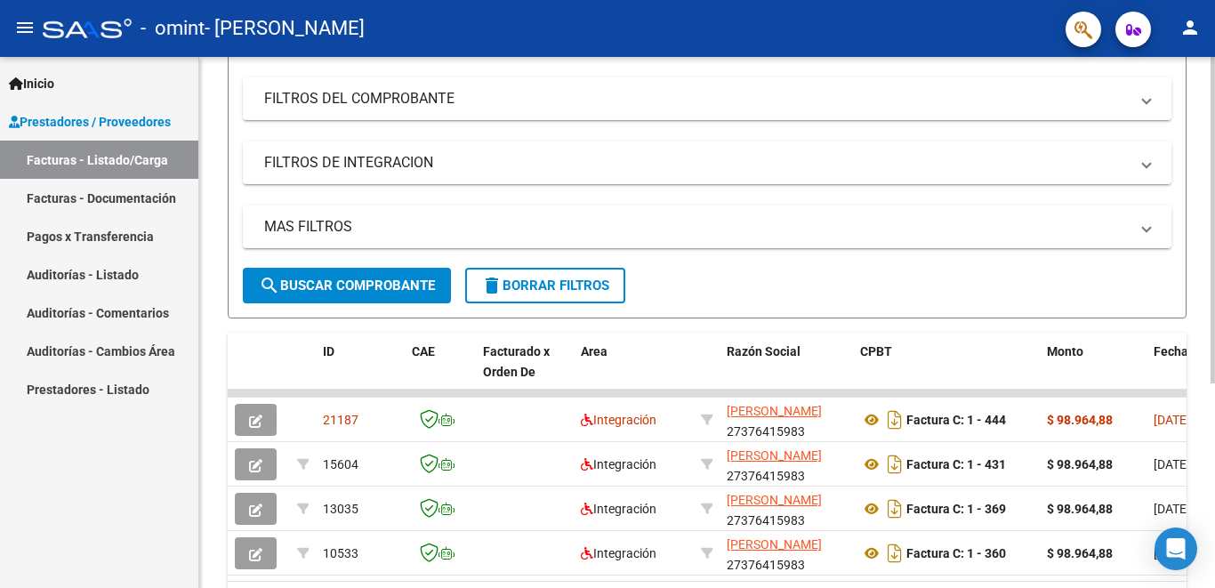
click at [1214, 297] on div at bounding box center [1213, 362] width 4 height 326
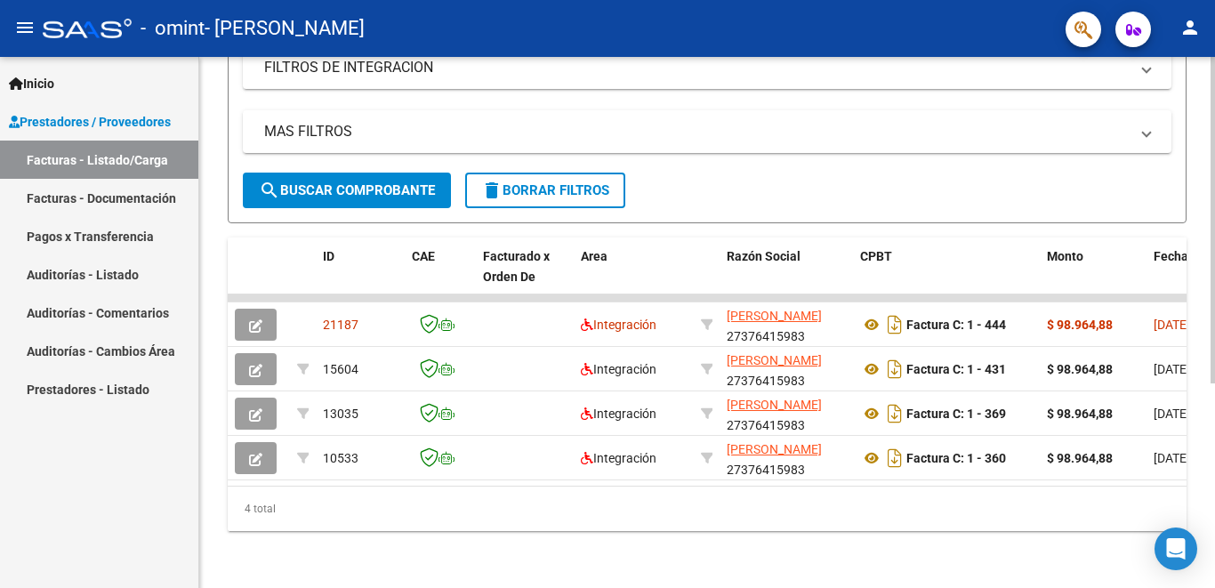
click at [1214, 388] on div at bounding box center [1213, 425] width 4 height 326
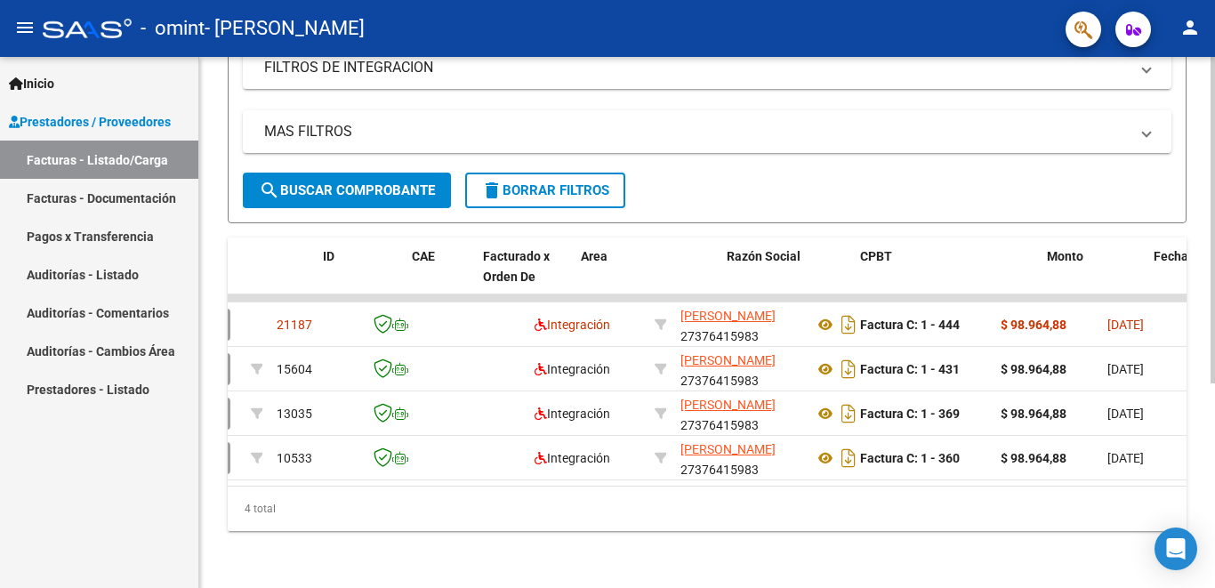
scroll to position [0, 0]
